Goal: Task Accomplishment & Management: Manage account settings

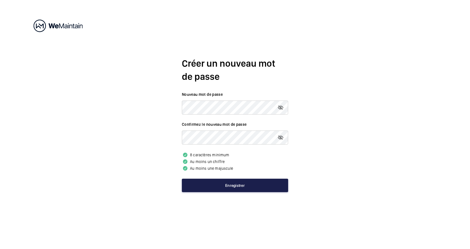
click at [224, 185] on button "Enregistrer" at bounding box center [235, 185] width 106 height 13
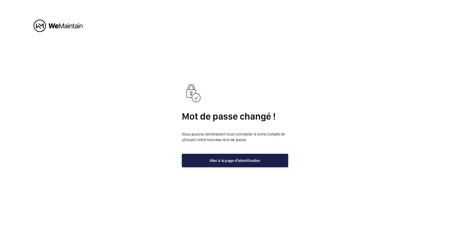
click at [226, 159] on button "Aller à la page d'identification" at bounding box center [235, 160] width 106 height 13
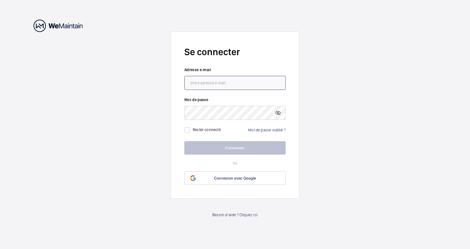
click at [219, 81] on input "email" at bounding box center [234, 83] width 101 height 14
click at [219, 83] on input "pli" at bounding box center [234, 83] width 101 height 14
drag, startPoint x: 224, startPoint y: 82, endPoint x: 167, endPoint y: 81, distance: 56.5
click at [184, 81] on input "pli" at bounding box center [234, 83] width 101 height 14
paste input ""PLI-IDF-MAINTENANCE" <[EMAIL_ADDRESS][DOMAIN_NAME]>;"
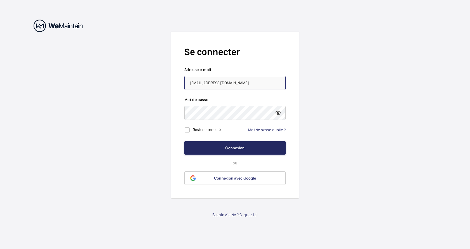
type input "[EMAIL_ADDRESS][DOMAIN_NAME]"
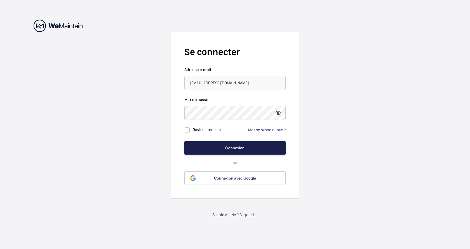
click at [241, 146] on button "Connexion" at bounding box center [234, 147] width 101 height 13
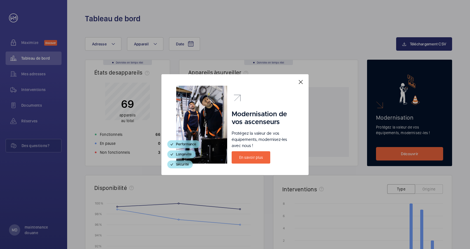
click at [302, 81] on mat-icon at bounding box center [301, 82] width 7 height 7
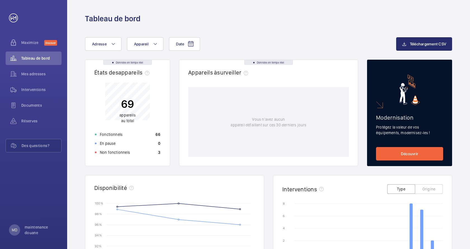
click at [75, 95] on div "Date Adresse Appareil Téléchargement CSV Données en temps réel États des appare…" at bounding box center [268, 217] width 403 height 386
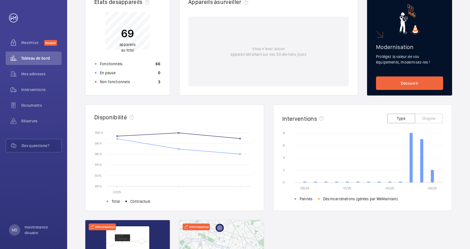
scroll to position [96, 0]
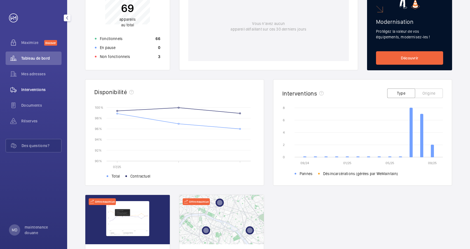
click at [32, 89] on span "Interventions" at bounding box center [41, 90] width 40 height 6
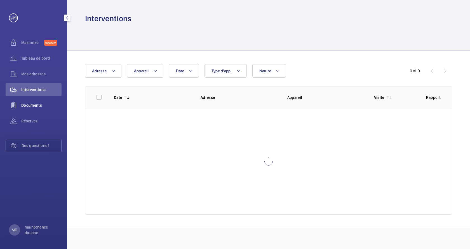
click at [29, 102] on div "Documents" at bounding box center [34, 105] width 56 height 13
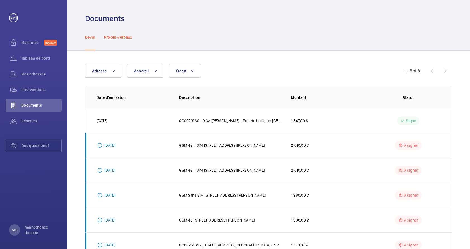
click at [109, 38] on p "Procès-verbaux" at bounding box center [118, 37] width 28 height 6
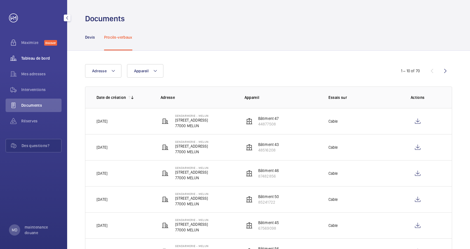
click at [36, 57] on span "Tableau de bord" at bounding box center [41, 58] width 40 height 6
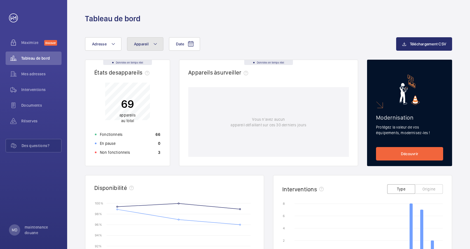
click at [158, 44] on button "Appareil" at bounding box center [145, 43] width 36 height 13
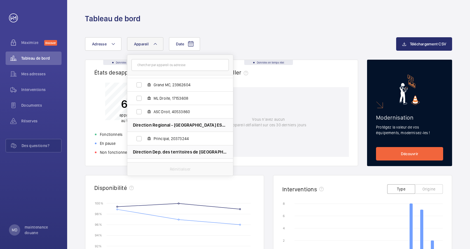
scroll to position [1149, 0]
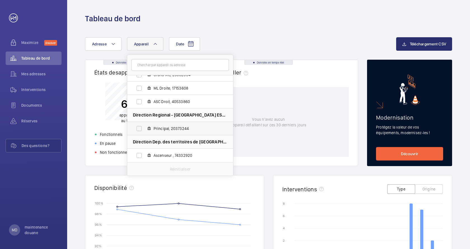
click at [171, 128] on span "Principal, 20373244" at bounding box center [186, 129] width 65 height 6
click at [145, 128] on input "Principal, 20373244" at bounding box center [139, 128] width 11 height 11
checkbox input "true"
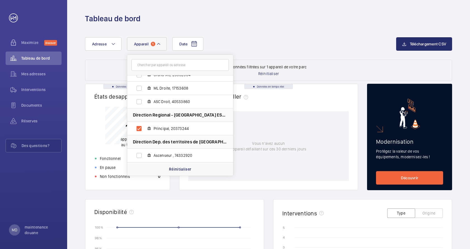
click at [158, 42] on mat-icon at bounding box center [158, 44] width 4 height 7
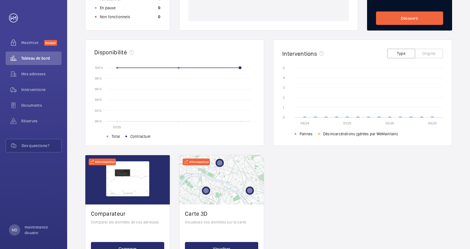
scroll to position [185, 0]
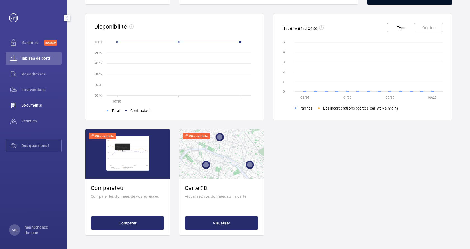
click at [35, 104] on span "Documents" at bounding box center [41, 105] width 40 height 6
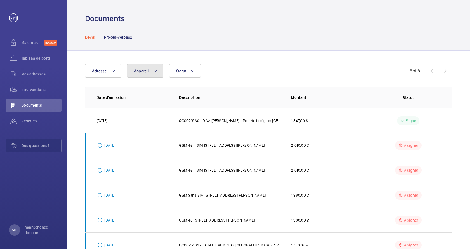
click at [156, 70] on mat-icon at bounding box center [155, 70] width 4 height 7
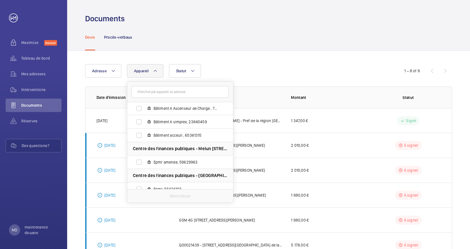
scroll to position [1149, 0]
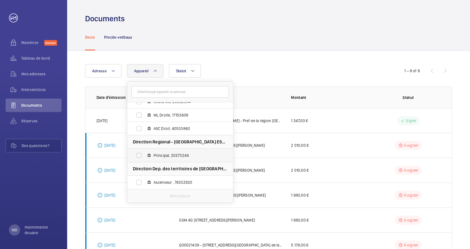
click at [175, 156] on span "Principal, 20373244" at bounding box center [186, 156] width 65 height 6
click at [145, 156] on input "Principal, 20373244" at bounding box center [139, 155] width 11 height 11
checkbox input "true"
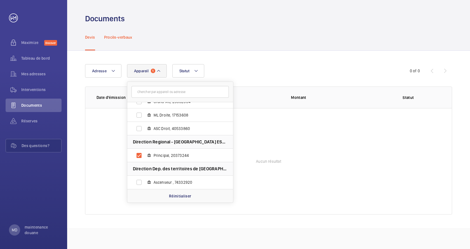
click at [111, 38] on p "Procès-verbaux" at bounding box center [118, 37] width 28 height 6
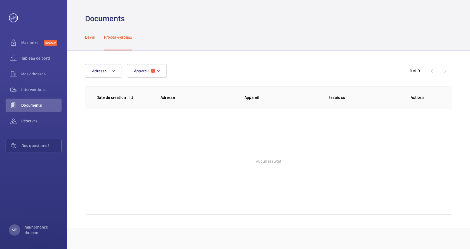
click at [91, 38] on p "Devis" at bounding box center [90, 37] width 10 height 6
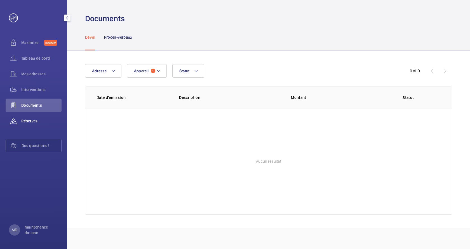
click at [32, 118] on span "Réserves" at bounding box center [41, 121] width 40 height 6
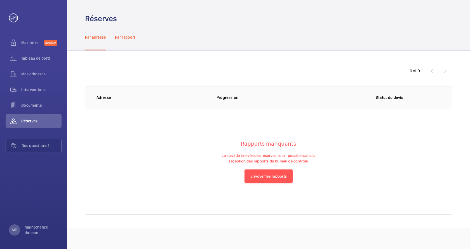
click at [119, 39] on p "Par rapport" at bounding box center [125, 37] width 20 height 6
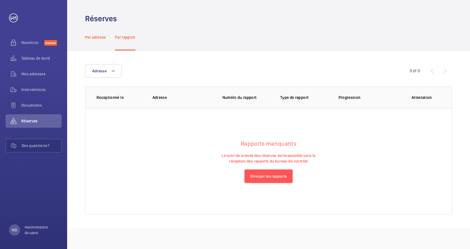
click at [102, 41] on div "Par adresse" at bounding box center [95, 37] width 21 height 27
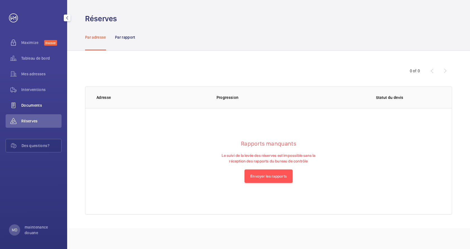
click at [29, 107] on span "Documents" at bounding box center [41, 105] width 40 height 6
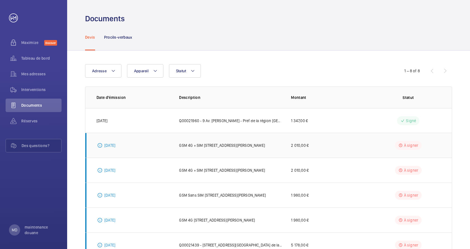
click at [230, 145] on p "GSM 4G + SIM [STREET_ADDRESS][PERSON_NAME]" at bounding box center [222, 145] width 86 height 6
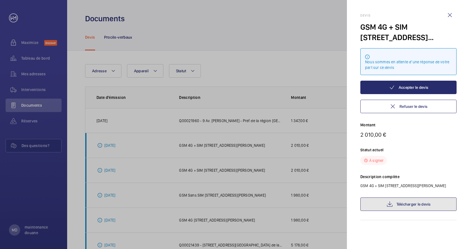
click at [411, 204] on link "Télécharger le devis" at bounding box center [408, 203] width 96 height 13
click at [74, 102] on div at bounding box center [235, 124] width 470 height 249
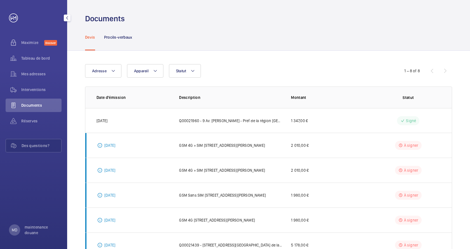
click at [15, 18] on link at bounding box center [13, 17] width 9 height 9
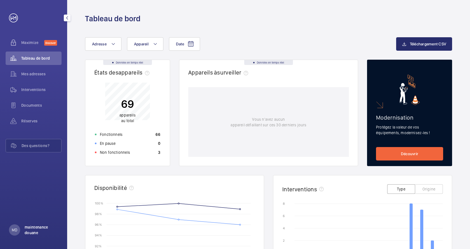
click at [28, 228] on p "maintenance douane" at bounding box center [42, 229] width 34 height 11
click at [27, 206] on link "Paramètres" at bounding box center [25, 207] width 20 height 4
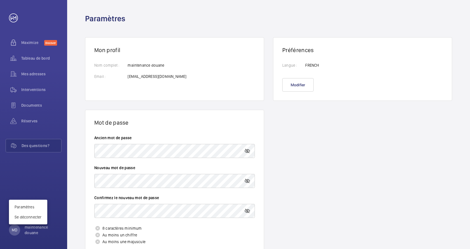
click at [29, 108] on div at bounding box center [235, 124] width 470 height 249
click at [30, 92] on span "Interventions" at bounding box center [41, 90] width 40 height 6
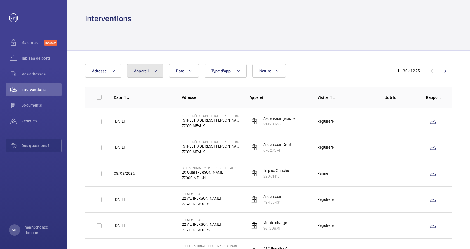
click at [151, 73] on button "Appareil" at bounding box center [145, 70] width 36 height 13
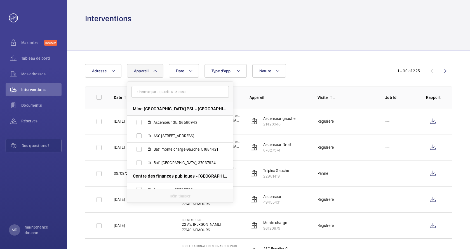
click at [151, 72] on button "Appareil" at bounding box center [145, 70] width 36 height 13
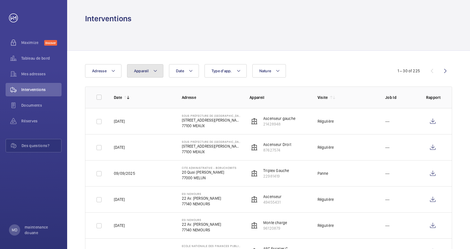
click at [153, 71] on button "Appareil" at bounding box center [145, 70] width 36 height 13
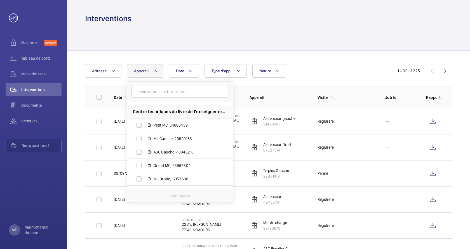
scroll to position [1149, 0]
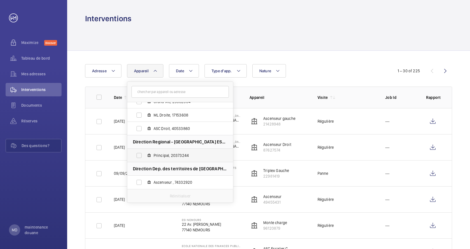
click at [168, 155] on span "Principal, 20373244" at bounding box center [186, 156] width 65 height 6
click at [145, 155] on input "Principal, 20373244" at bounding box center [139, 155] width 11 height 11
checkbox input "true"
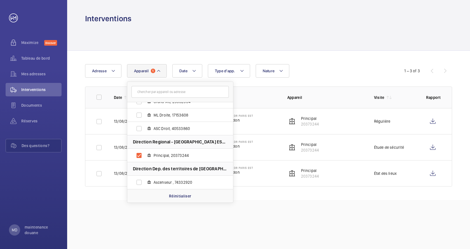
click at [75, 117] on div "Date Adresse Appareil 1 Mine [GEOGRAPHIC_DATA] PSL - [GEOGRAPHIC_DATA] - [STREE…" at bounding box center [268, 125] width 403 height 149
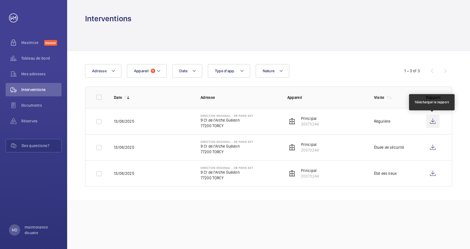
click at [433, 122] on wm-front-icon-button at bounding box center [432, 120] width 13 height 13
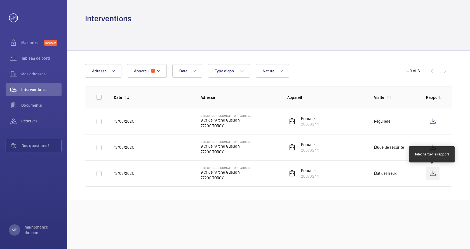
click at [432, 174] on wm-front-icon-button at bounding box center [432, 173] width 13 height 13
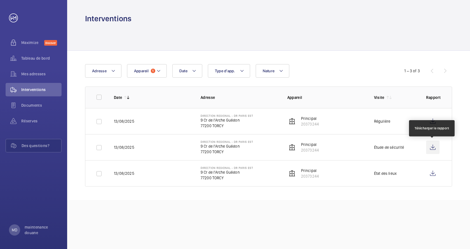
click at [432, 148] on wm-front-icon-button at bounding box center [432, 146] width 13 height 13
